Goal: Check status: Check status

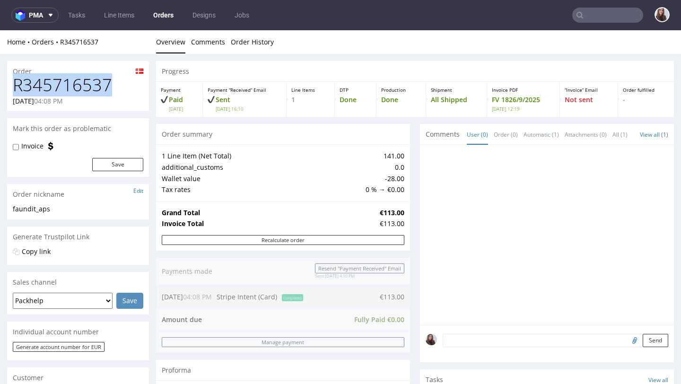
drag, startPoint x: 104, startPoint y: 85, endPoint x: 16, endPoint y: 87, distance: 87.6
click at [16, 87] on h1 "R345716537" at bounding box center [78, 85] width 131 height 19
copy h1 "R345716537"
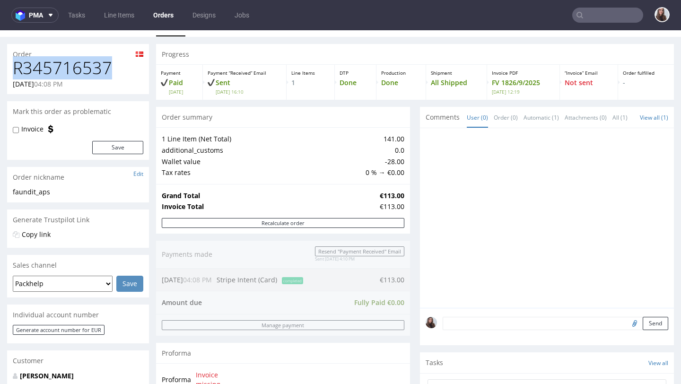
scroll to position [19, 0]
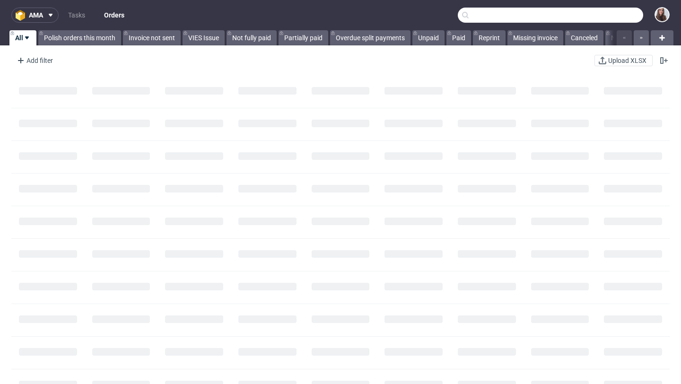
click at [589, 18] on input "text" at bounding box center [551, 15] width 186 height 15
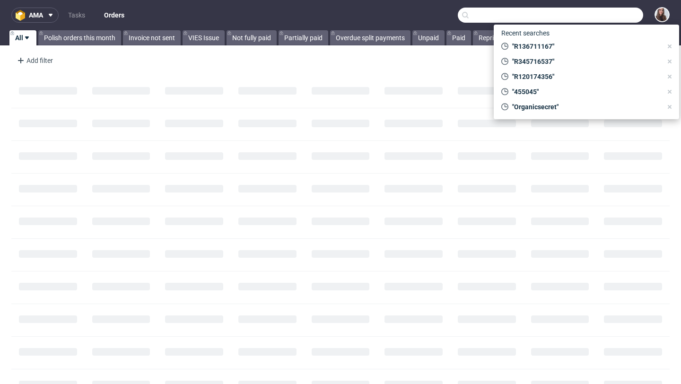
paste input "[PHONE_NUMBER]."
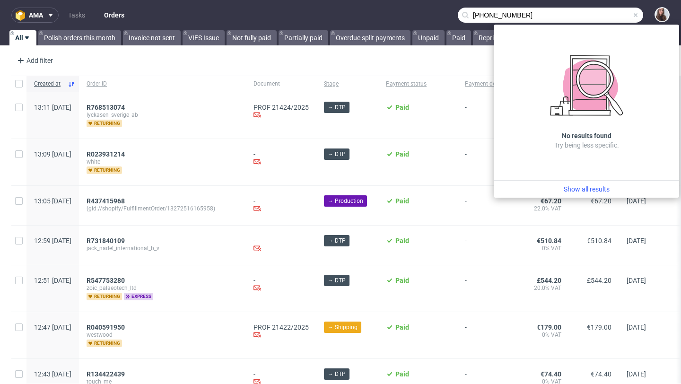
type input "[PHONE_NUMBER]"
